Goal: Transaction & Acquisition: Download file/media

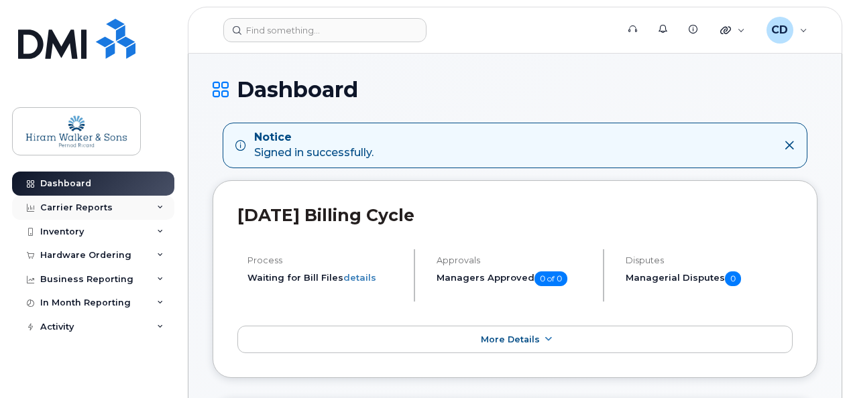
click at [157, 202] on div "Carrier Reports" at bounding box center [93, 208] width 162 height 24
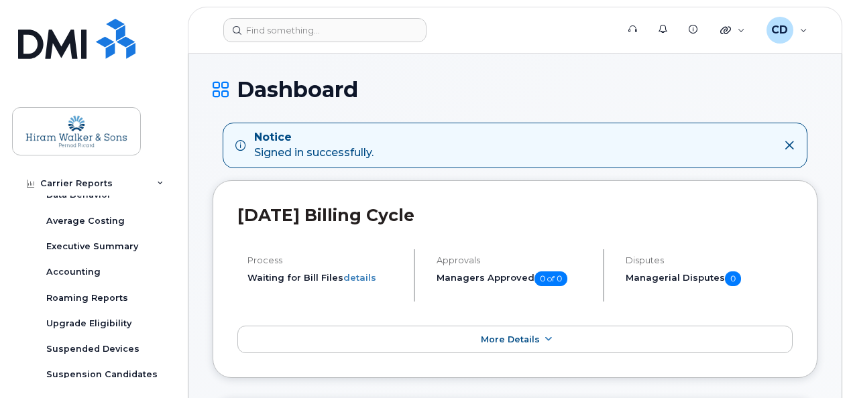
scroll to position [134, 0]
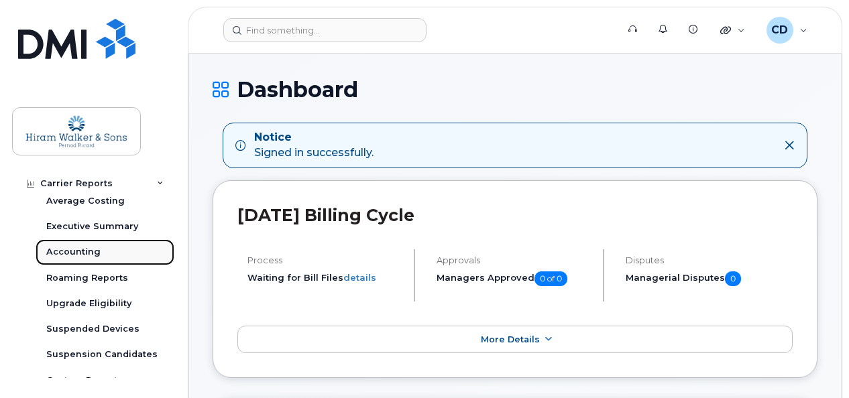
click at [103, 248] on link "Accounting" at bounding box center [105, 251] width 139 height 25
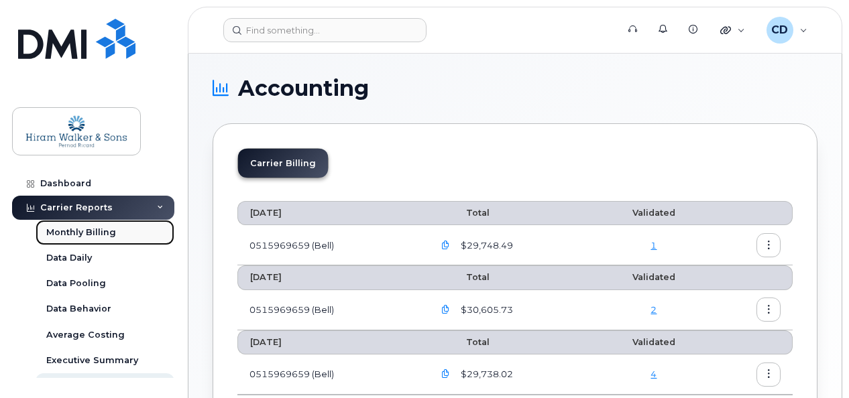
click at [135, 233] on link "Monthly Billing" at bounding box center [105, 232] width 139 height 25
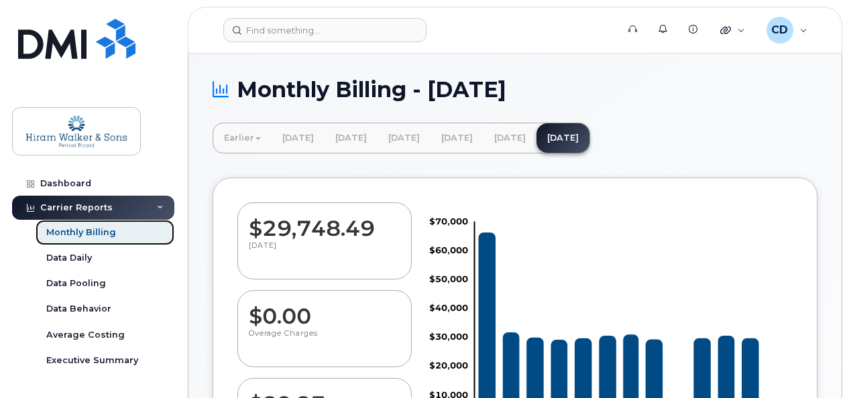
click at [80, 230] on div "Monthly Billing" at bounding box center [81, 233] width 70 height 12
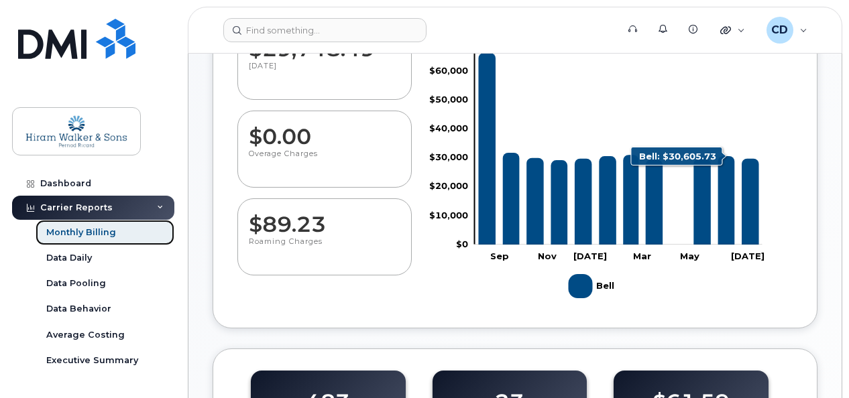
scroll to position [268, 0]
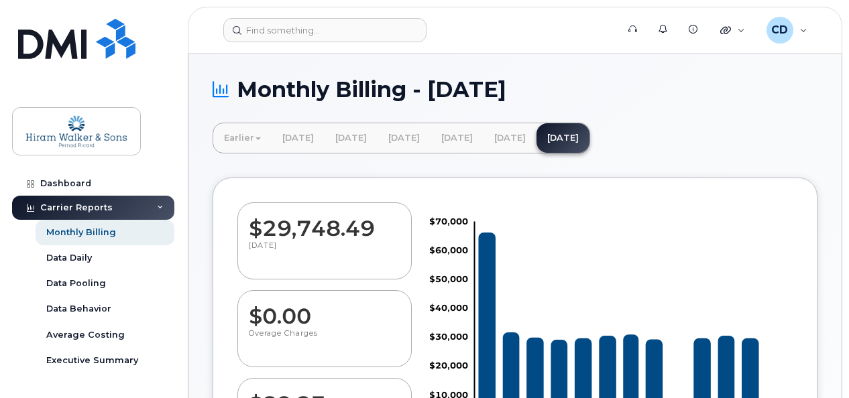
click at [145, 211] on div "Carrier Reports" at bounding box center [93, 208] width 162 height 24
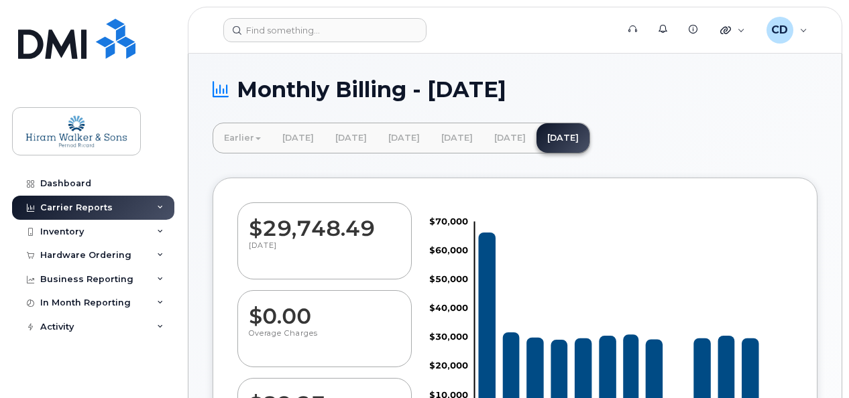
click at [145, 211] on div "Carrier Reports" at bounding box center [93, 208] width 162 height 24
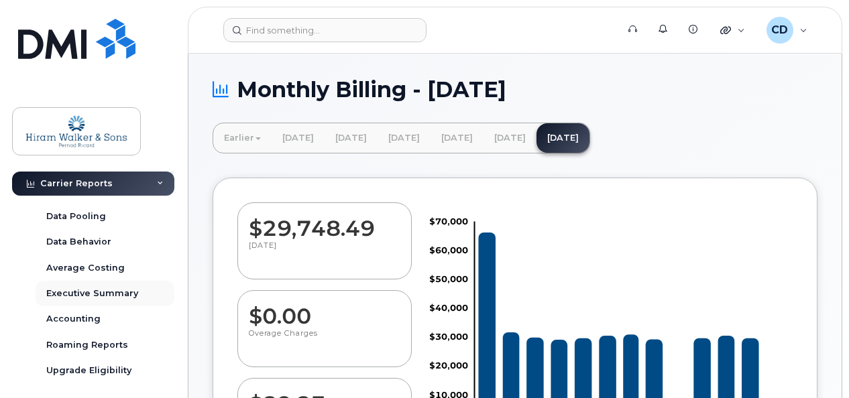
scroll to position [134, 0]
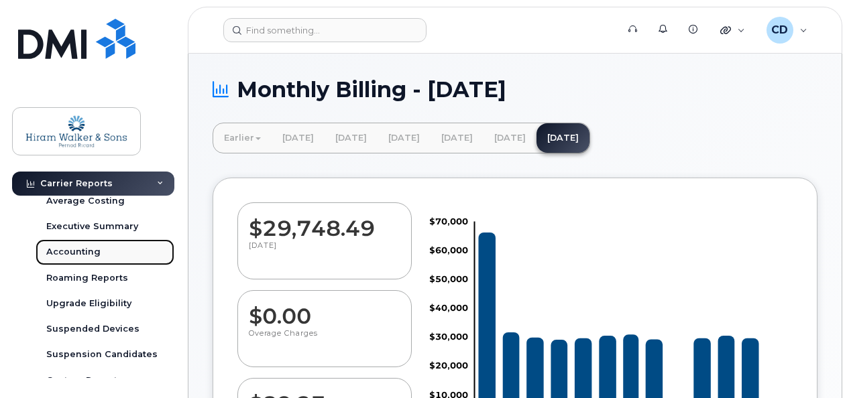
click at [85, 249] on div "Accounting" at bounding box center [73, 252] width 54 height 12
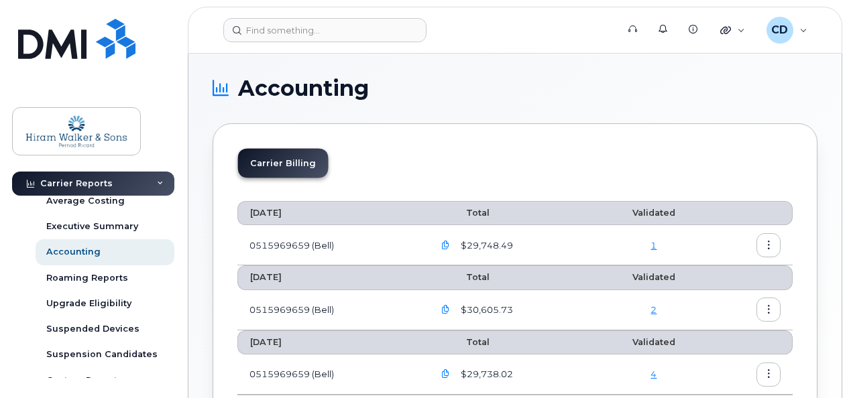
click at [766, 246] on icon "button" at bounding box center [768, 245] width 9 height 9
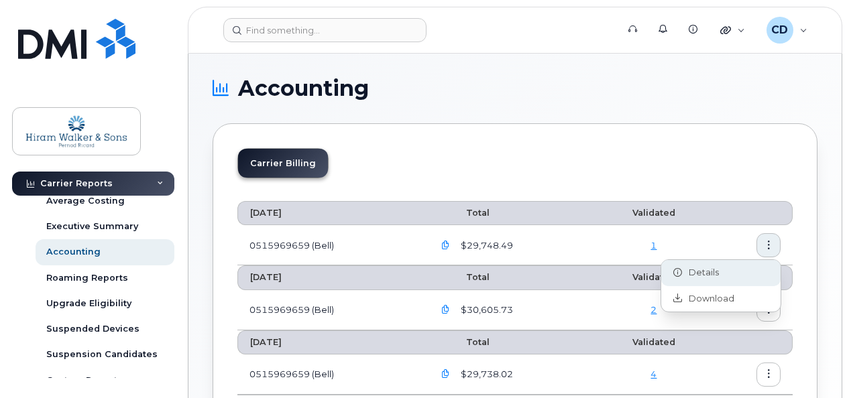
click at [715, 269] on span "Details" at bounding box center [700, 273] width 37 height 12
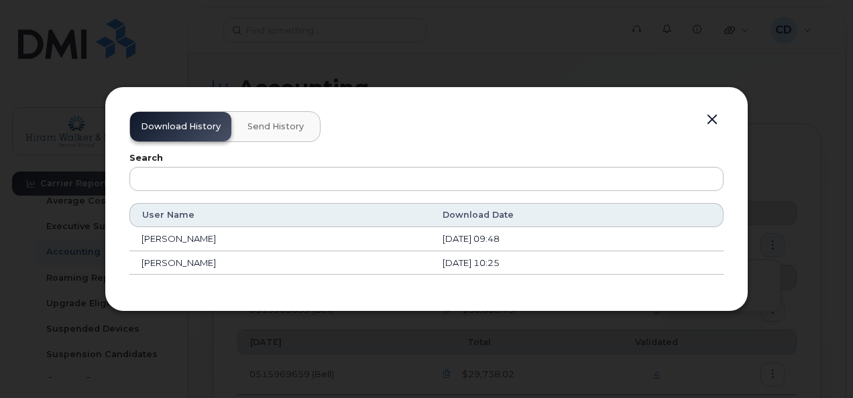
click at [174, 241] on td "[PERSON_NAME]" at bounding box center [279, 239] width 301 height 24
click at [193, 130] on div "Download History Send History" at bounding box center [224, 126] width 191 height 31
click at [336, 212] on th "User Name" at bounding box center [279, 215] width 301 height 24
click at [708, 125] on button "button" at bounding box center [712, 120] width 20 height 19
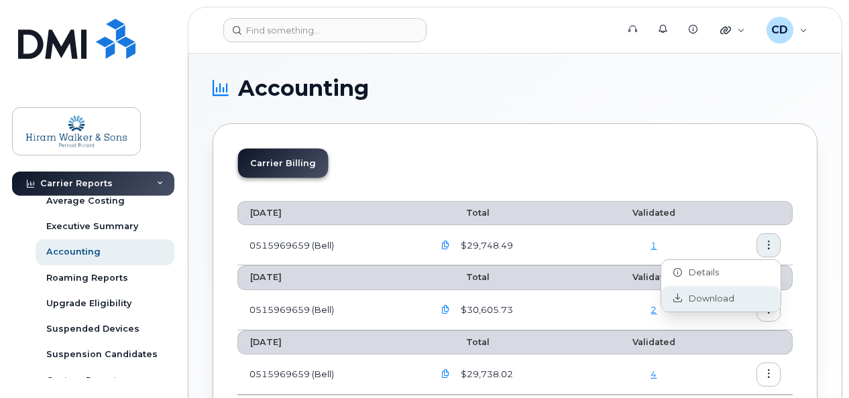
click at [719, 302] on span "Download" at bounding box center [708, 299] width 52 height 12
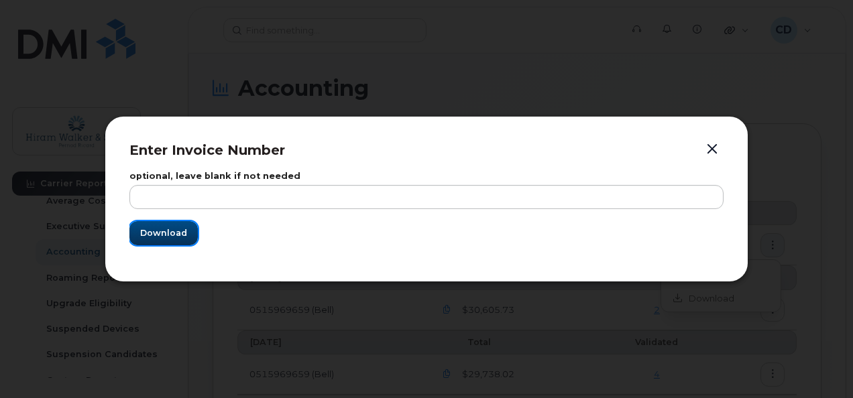
click at [172, 237] on span "Download" at bounding box center [163, 233] width 47 height 13
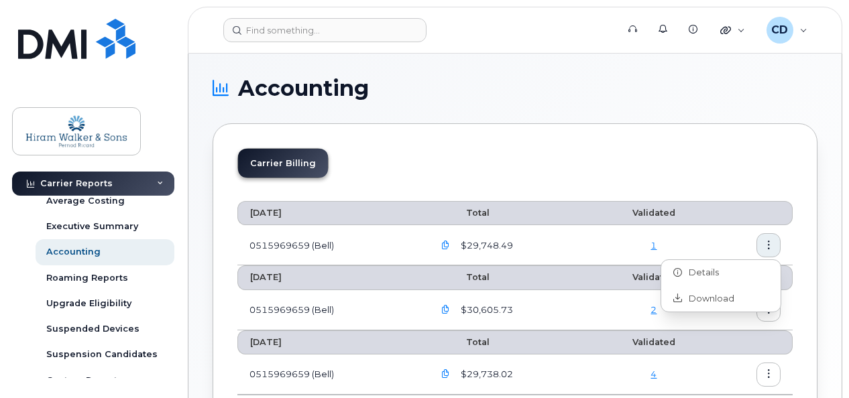
click at [656, 241] on link "1" at bounding box center [653, 245] width 6 height 11
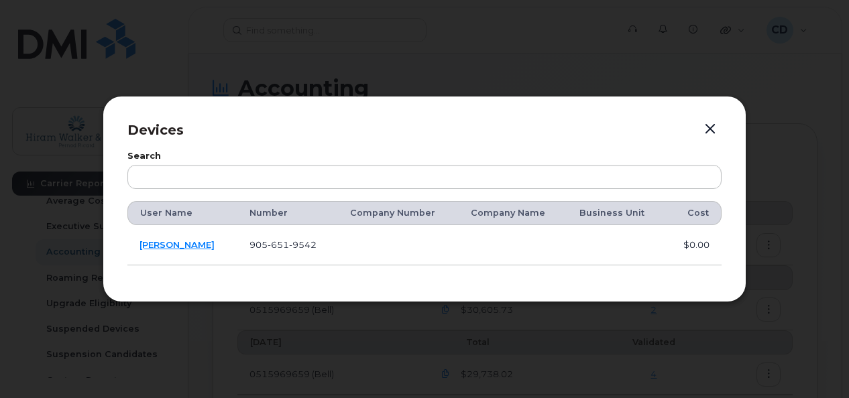
click at [705, 131] on button "button" at bounding box center [710, 129] width 20 height 19
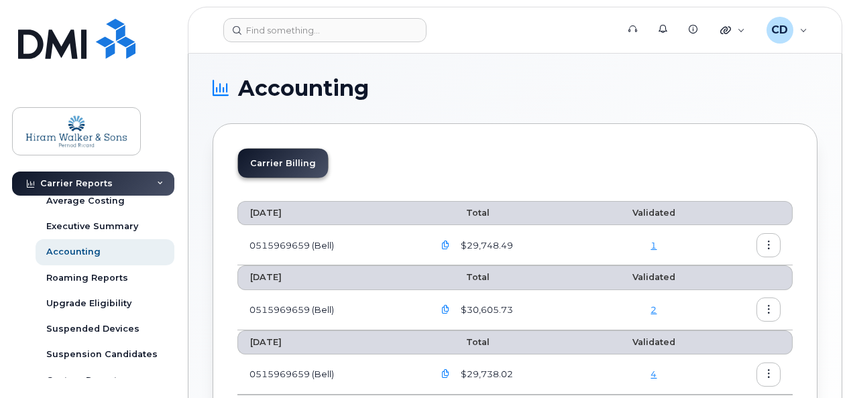
click at [444, 245] on icon "button" at bounding box center [445, 245] width 9 height 9
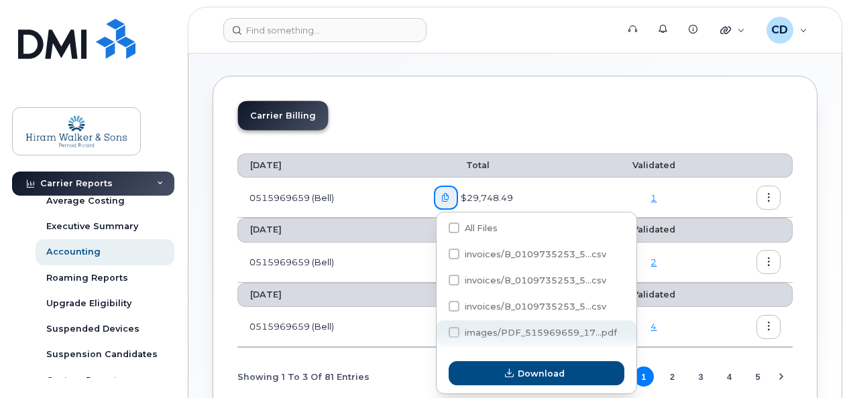
scroll to position [144, 0]
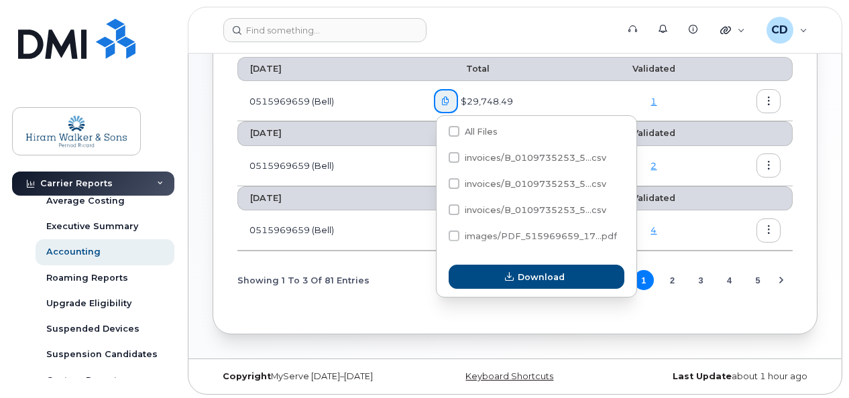
click at [341, 102] on td "0515969659 (Bell)" at bounding box center [329, 101] width 184 height 40
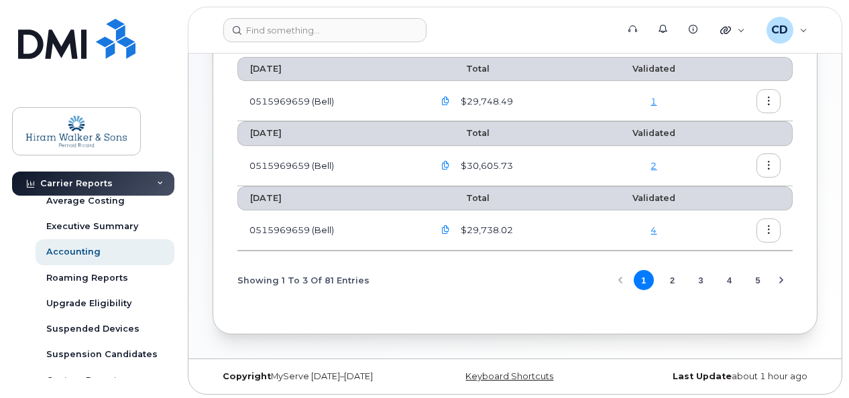
click at [444, 102] on icon "button" at bounding box center [445, 101] width 9 height 9
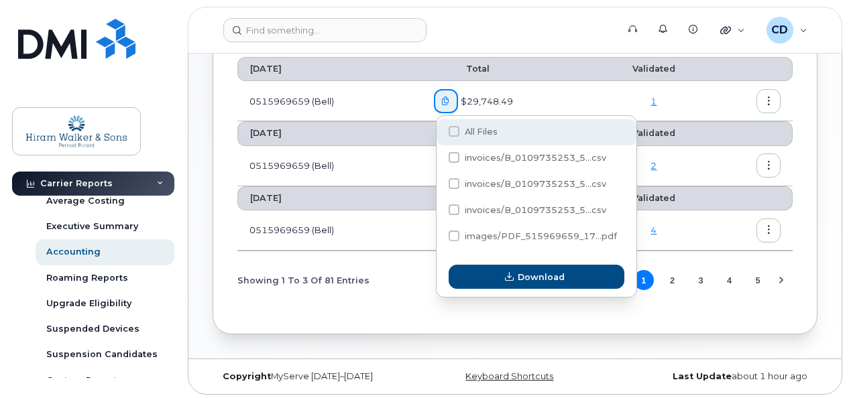
click at [449, 133] on span at bounding box center [454, 131] width 11 height 11
click at [439, 133] on input "All Files" at bounding box center [435, 132] width 7 height 7
checkbox input "true"
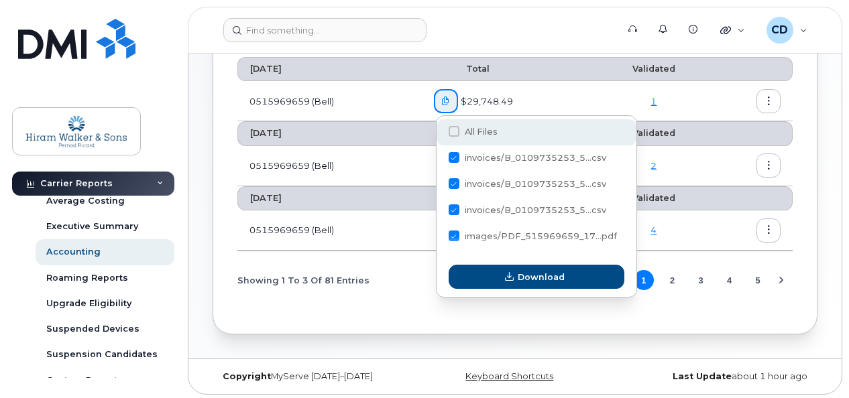
checkbox input "true"
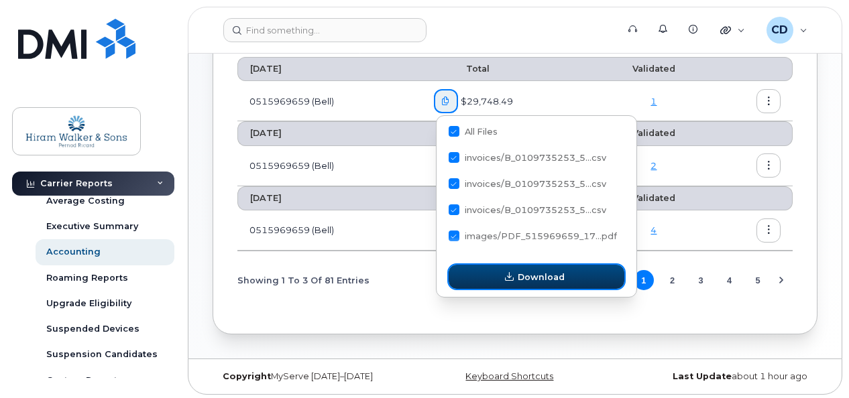
click at [531, 275] on span "Download" at bounding box center [541, 277] width 47 height 13
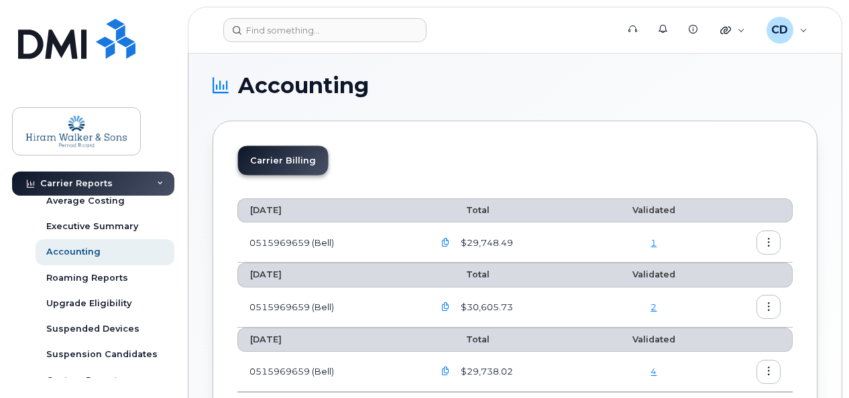
scroll to position [0, 0]
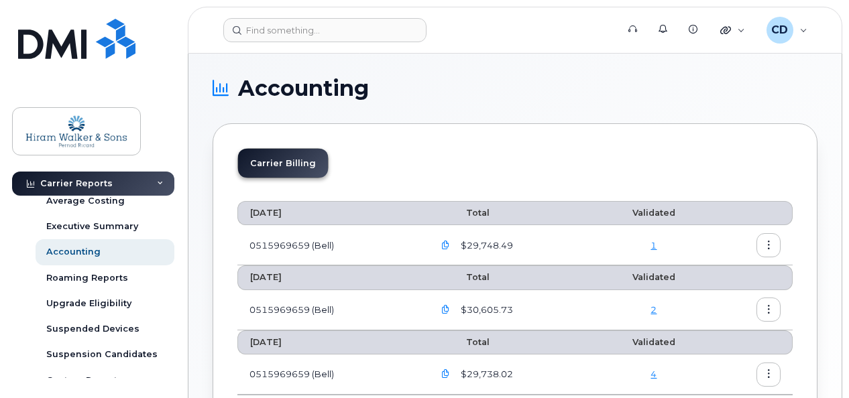
click at [448, 244] on icon "button" at bounding box center [445, 245] width 9 height 9
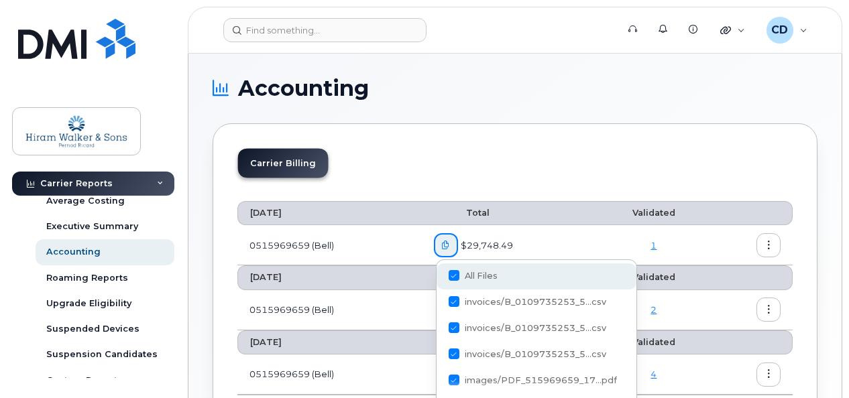
click at [455, 280] on span at bounding box center [454, 275] width 11 height 11
click at [439, 280] on input "All Files" at bounding box center [435, 276] width 7 height 7
checkbox input "false"
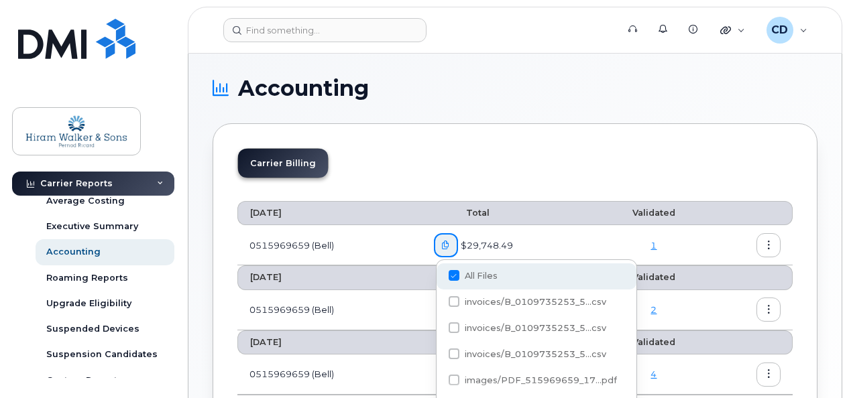
checkbox input "false"
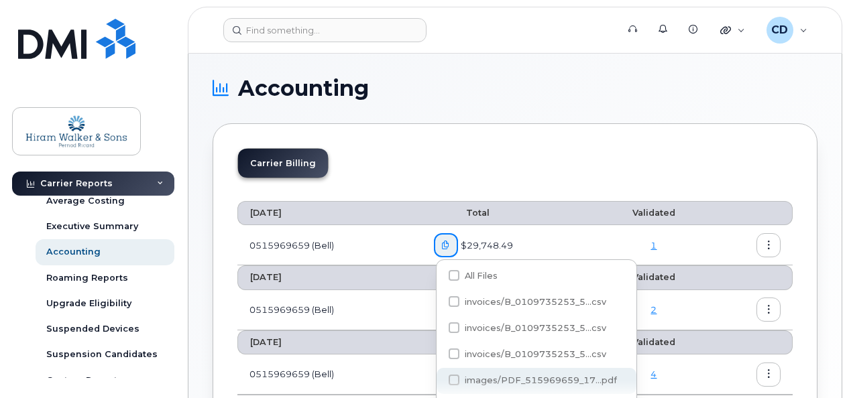
click at [457, 376] on span at bounding box center [454, 380] width 11 height 11
click at [439, 377] on input "images/PDF_515969659_17...pdf" at bounding box center [435, 380] width 7 height 7
checkbox input "true"
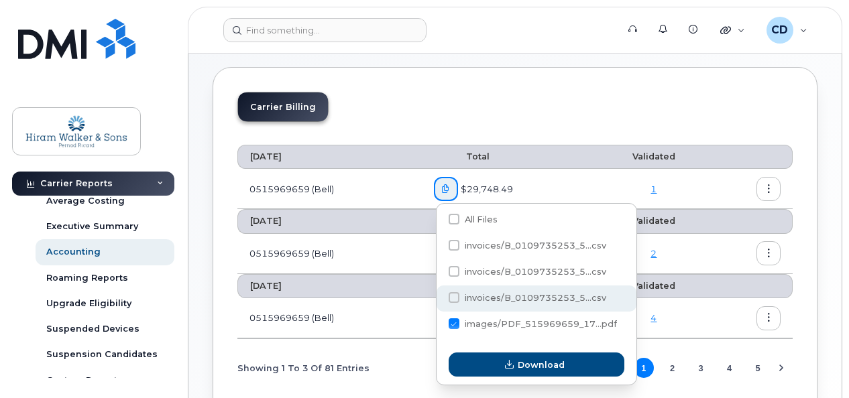
scroll to position [134, 0]
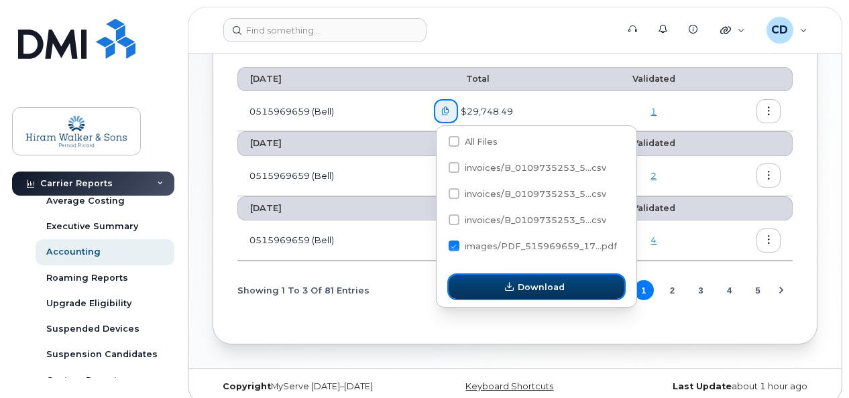
click at [540, 284] on span "Download" at bounding box center [541, 287] width 47 height 13
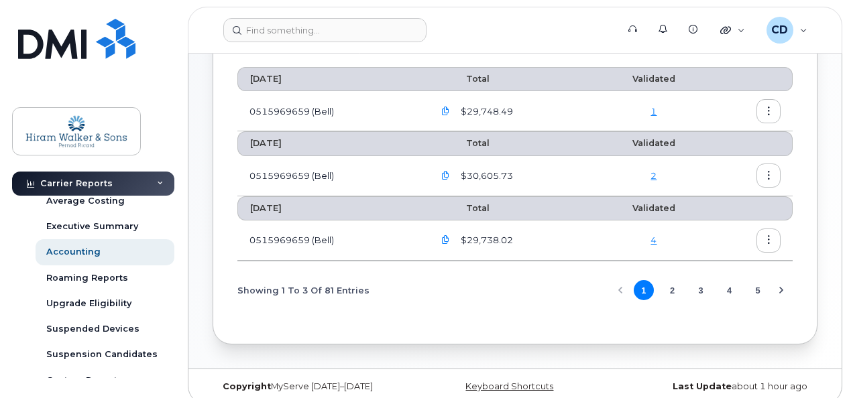
click at [446, 107] on icon "button" at bounding box center [445, 111] width 9 height 9
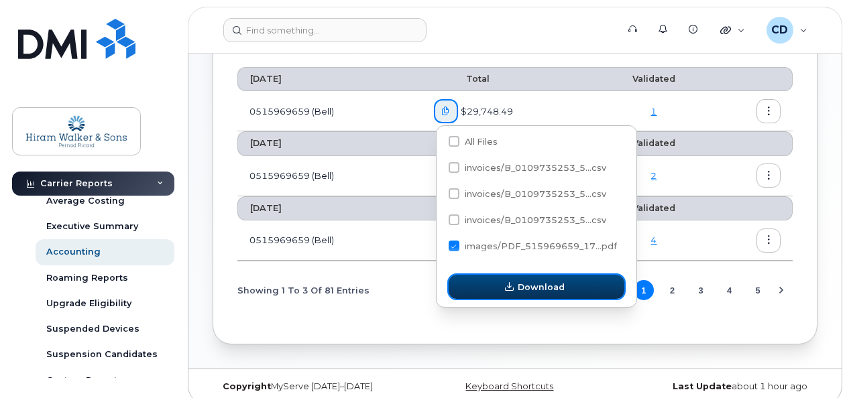
click at [536, 292] on span "Download" at bounding box center [541, 287] width 47 height 13
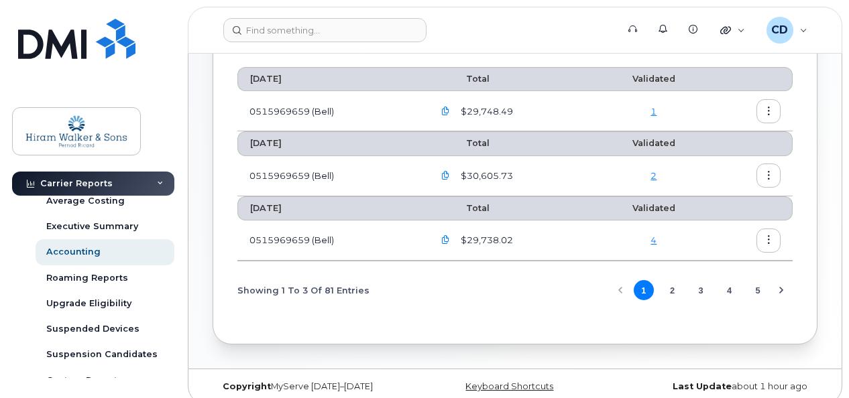
click at [445, 111] on icon "button" at bounding box center [445, 111] width 9 height 9
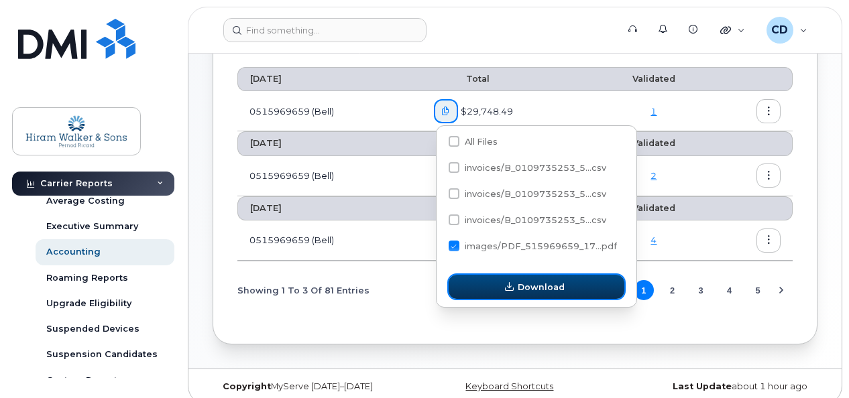
click at [543, 282] on span "Download" at bounding box center [541, 287] width 47 height 13
